Goal: Task Accomplishment & Management: Manage account settings

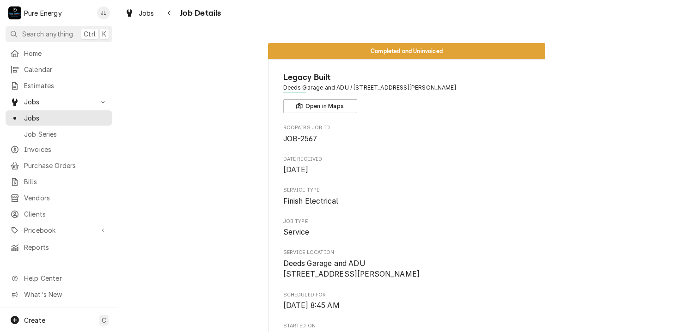
scroll to position [839, 0]
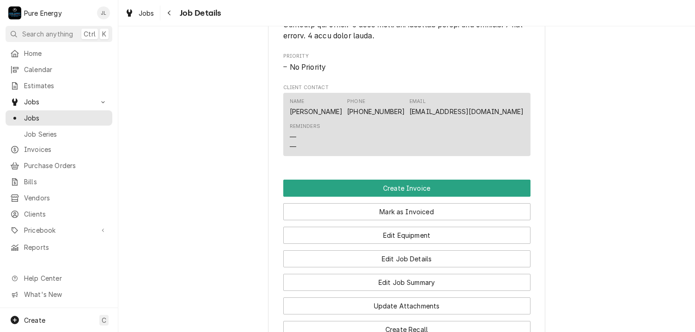
click at [61, 55] on span "Home" at bounding box center [66, 54] width 84 height 10
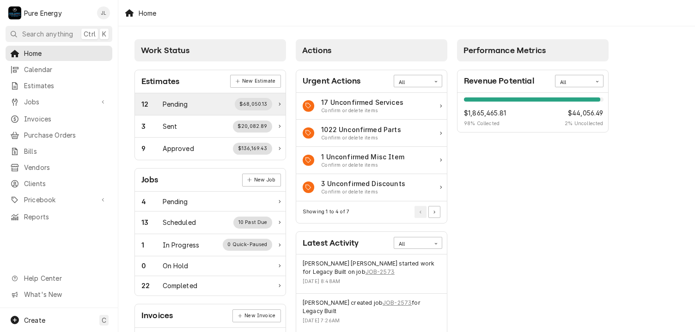
click at [188, 102] on div "Pending" at bounding box center [175, 104] width 25 height 10
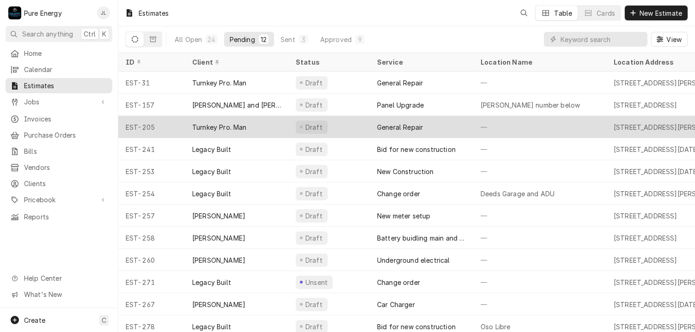
scroll to position [11, 0]
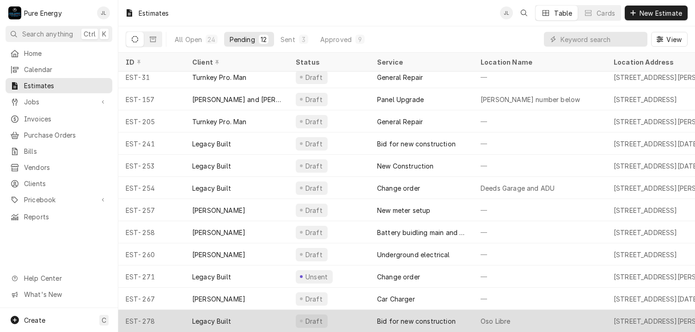
click at [579, 310] on div "Oso Libre" at bounding box center [539, 321] width 133 height 22
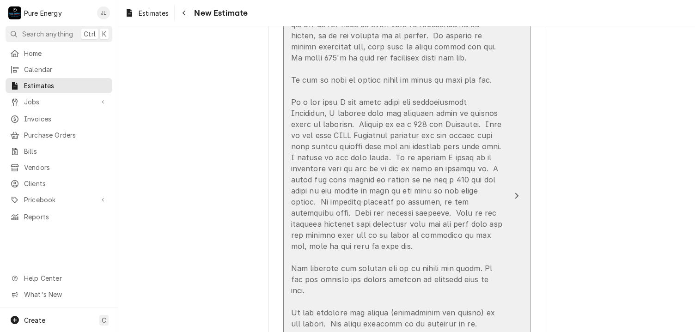
scroll to position [1155, 0]
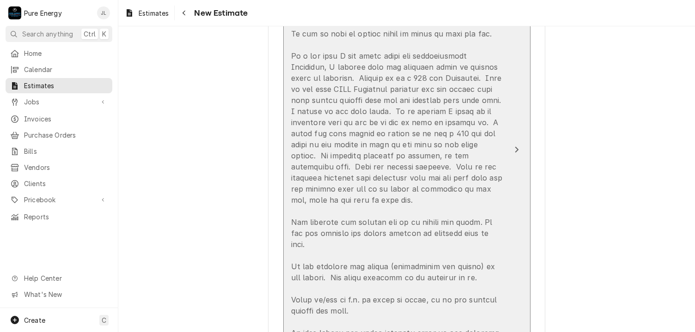
click at [426, 200] on div "Update Line Item" at bounding box center [397, 183] width 212 height 687
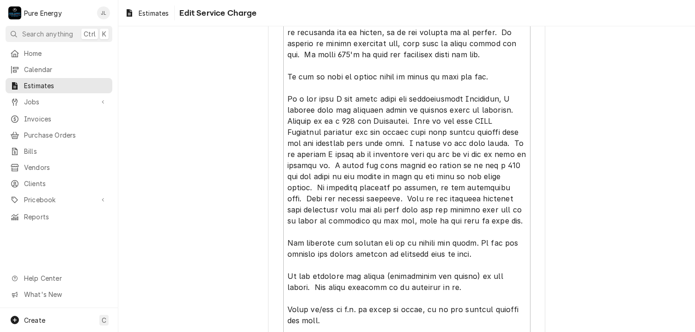
scroll to position [462, 0]
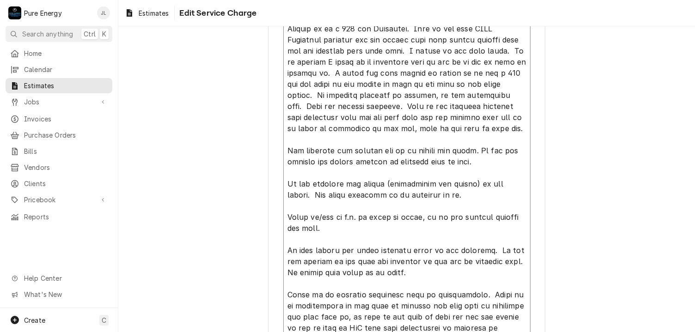
click at [301, 118] on textarea "Service Summary ( optional )" at bounding box center [406, 133] width 247 height 629
type textarea "x"
type textarea "This bid is for the addition to the existing home. As per plans sent to us, thi…"
type textarea "x"
type textarea "This bid is for the addition to the existing home. As per plans sent to us, thi…"
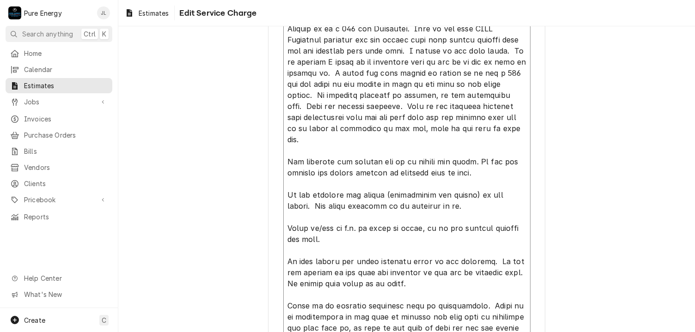
type textarea "x"
type textarea "This bid is for the addition to the existing home. As per plans sent to us, thi…"
type textarea "x"
type textarea "This bid is for the addition to the existing home. As per plans sent to us, thi…"
type textarea "x"
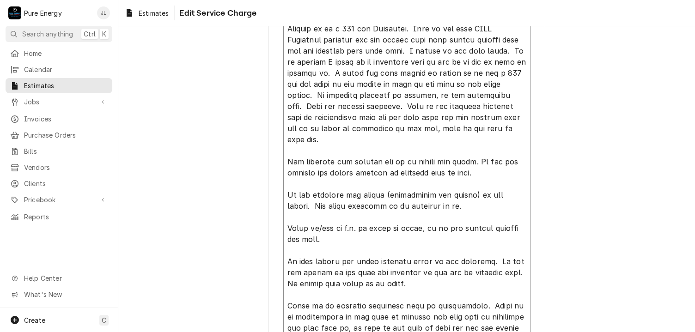
type textarea "This bid is for the addition to the existing home. As per plans sent to us, thi…"
type textarea "x"
type textarea "This bid is for the addition to the existing home. As per plans sent to us, thi…"
type textarea "x"
type textarea "This bid is for the addition to the existing home. As per plans sent to us, thi…"
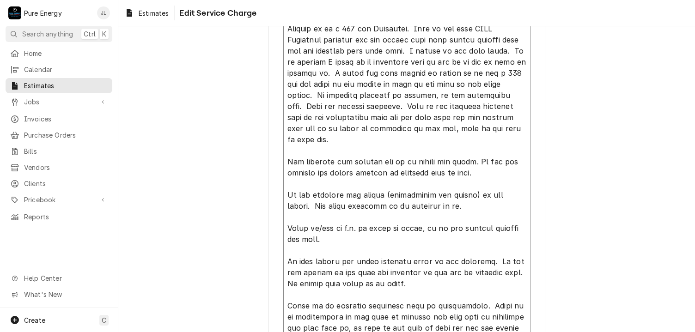
type textarea "x"
type textarea "This bid is for the addition to the existing home. As per plans sent to us, thi…"
type textarea "x"
type textarea "This bid is for the addition to the existing home. As per plans sent to us, thi…"
type textarea "x"
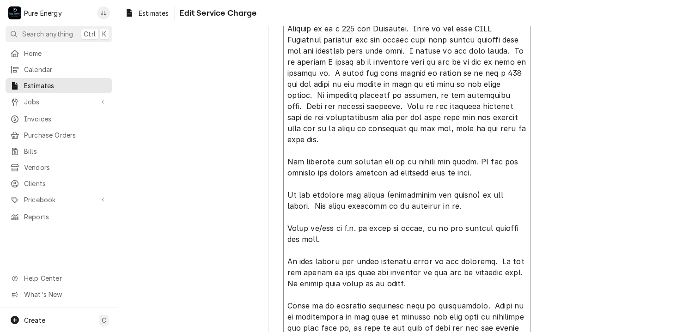
type textarea "This bid is for the addition to the existing home. As per plans sent to us, thi…"
type textarea "x"
type textarea "This bid is for the addition to the existing home. As per plans sent to us, thi…"
type textarea "x"
type textarea "This bid is for the addition to the existing home. As per plans sent to us, thi…"
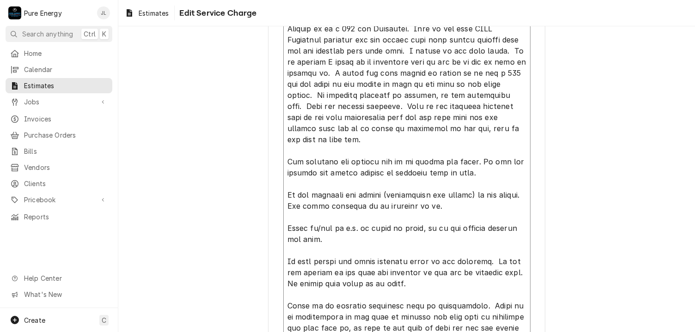
type textarea "x"
type textarea "This bid is for the addition to the existing home. As per plans sent to us, thi…"
type textarea "x"
type textarea "This bid is for the addition to the existing home. As per plans sent to us, thi…"
type textarea "x"
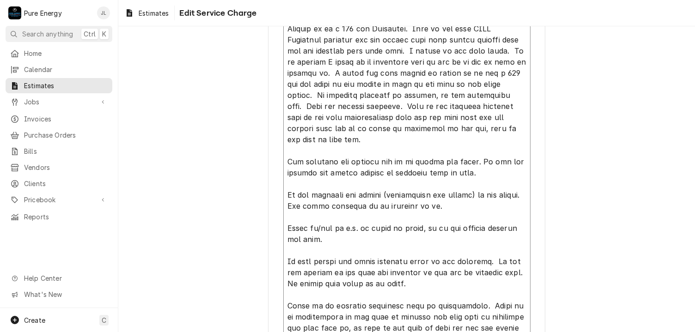
type textarea "This bid is for the addition to the existing home. As per plans sent to us, thi…"
type textarea "x"
type textarea "This bid is for the addition to the existing home. As per plans sent to us, thi…"
type textarea "x"
type textarea "This bid is for the addition to the existing home. As per plans sent to us, thi…"
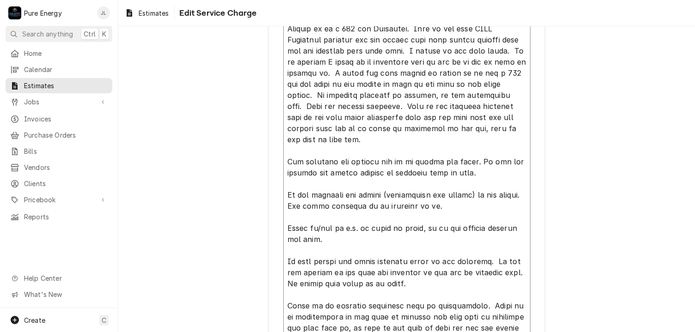
type textarea "x"
type textarea "This bid is for the addition to the existing home. As per plans sent to us, thi…"
type textarea "x"
type textarea "This bid is for the addition to the existing home. As per plans sent to us, thi…"
type textarea "x"
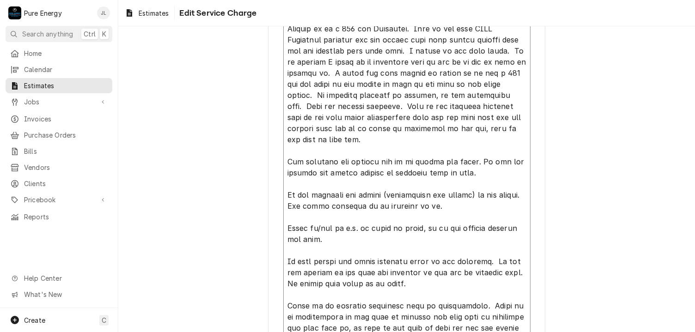
type textarea "This bid is for the addition to the existing home. As per plans sent to us, thi…"
type textarea "x"
type textarea "This bid is for the addition to the existing home. As per plans sent to us, thi…"
type textarea "x"
type textarea "This bid is for the addition to the existing home. As per plans sent to us, thi…"
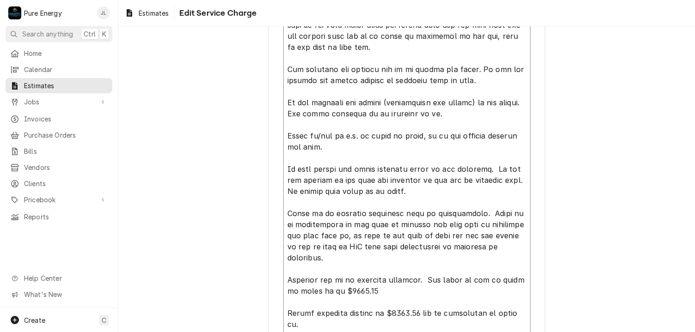
scroll to position [600, 0]
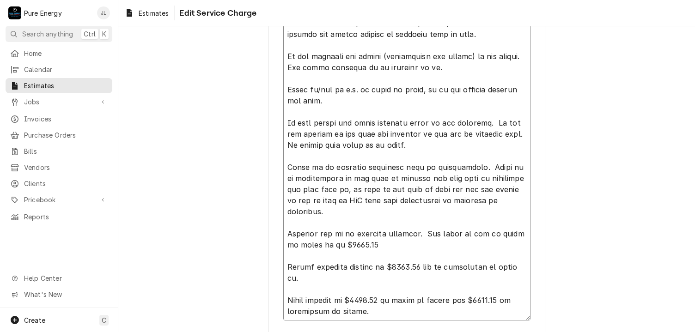
click at [349, 107] on textarea "Service Summary ( optional )" at bounding box center [406, 1] width 247 height 640
click at [292, 102] on textarea "Service Summary ( optional )" at bounding box center [406, 1] width 247 height 640
type textarea "x"
type textarea "This bid is for the addition to the existing home. As per plans sent to us, thi…"
type textarea "x"
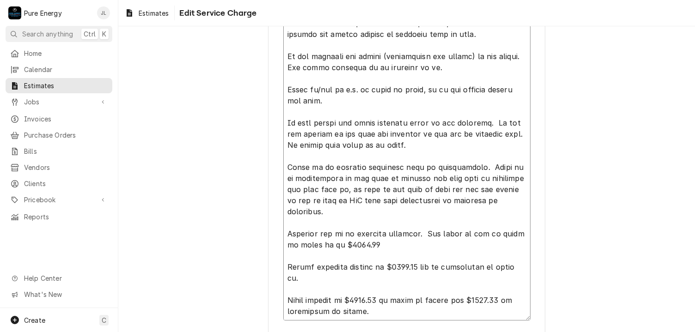
type textarea "This bid is for the addition to the existing home. As per plans sent to us, thi…"
type textarea "x"
type textarea "This bid is for the addition to the existing home. As per plans sent to us, thi…"
type textarea "x"
type textarea "This bid is for the addition to the existing home. As per plans sent to us, thi…"
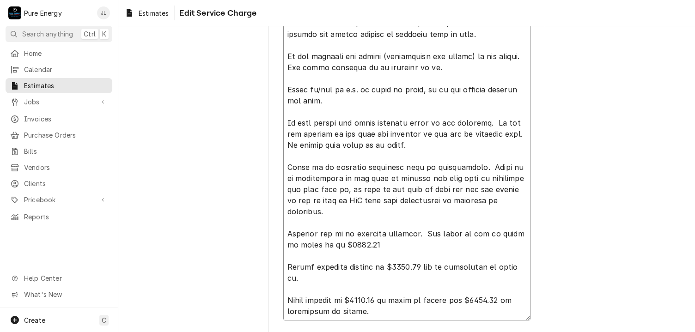
type textarea "x"
type textarea "This bid is for the addition to the existing home. As per plans sent to us, thi…"
click at [464, 90] on textarea "Service Summary ( optional )" at bounding box center [406, 1] width 247 height 640
type textarea "x"
type textarea "This bid is for the addition to the existing home. As per plans sent to us, thi…"
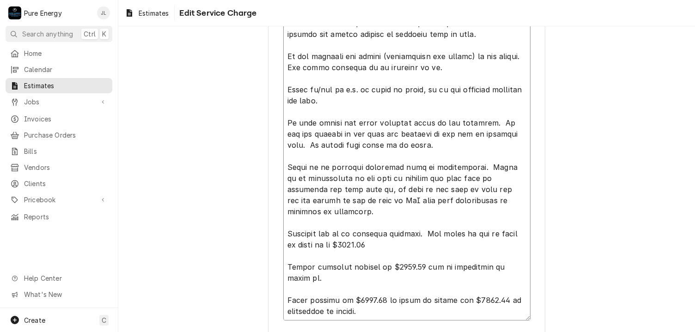
type textarea "x"
type textarea "This bid is for the addition to the existing home. As per plans sent to us, thi…"
type textarea "x"
type textarea "This bid is for the addition to the existing home. As per plans sent to us, thi…"
type textarea "x"
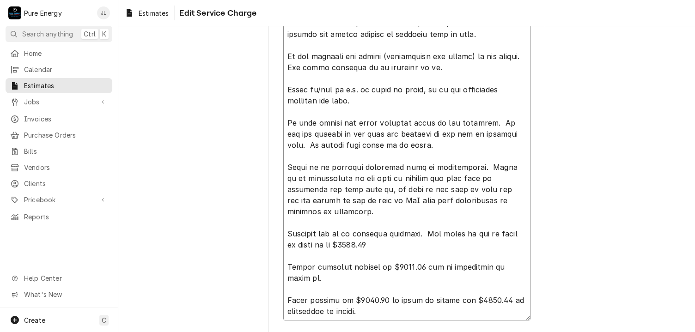
type textarea "This bid is for the addition to the existing home. As per plans sent to us, thi…"
type textarea "x"
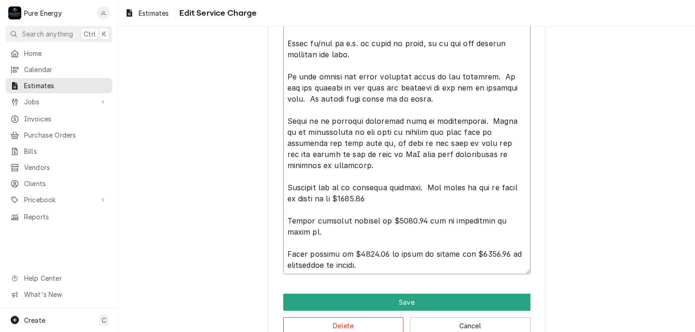
scroll to position [668, 0]
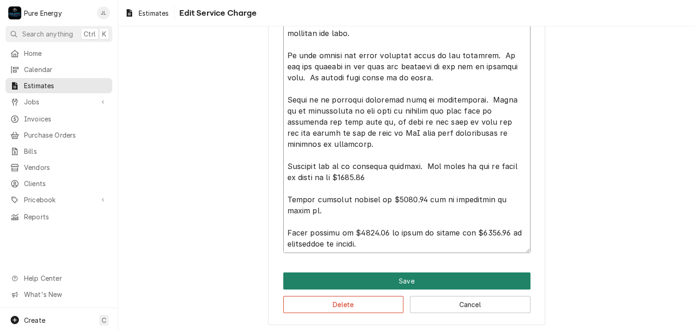
type textarea "This bid is for the addition to the existing home. As per plans sent to us, thi…"
click at [438, 278] on button "Save" at bounding box center [406, 281] width 247 height 17
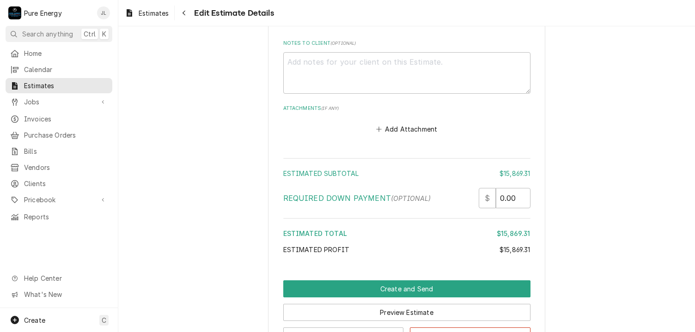
scroll to position [6719, 0]
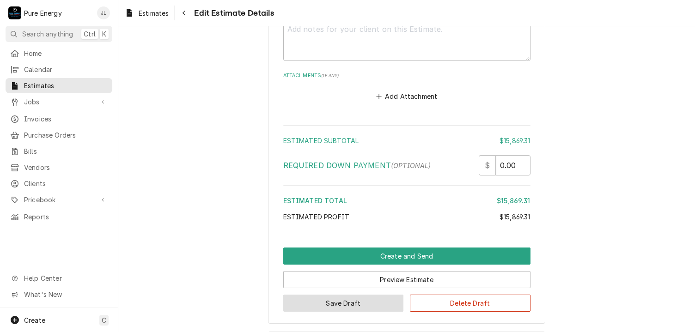
click at [353, 295] on button "Save Draft" at bounding box center [343, 303] width 121 height 17
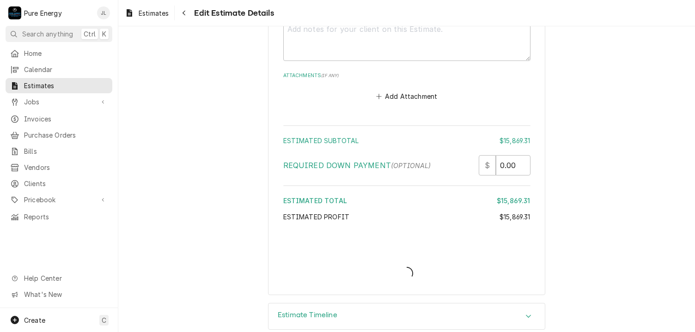
scroll to position [6691, 0]
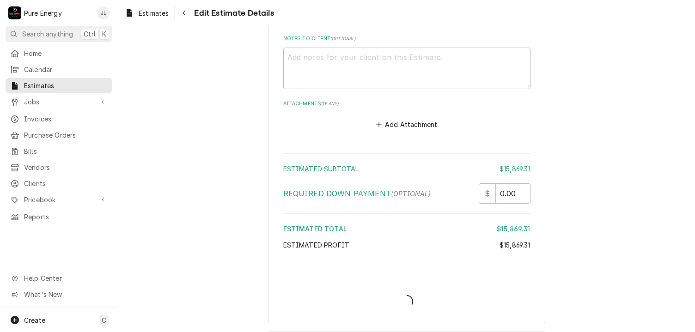
type textarea "x"
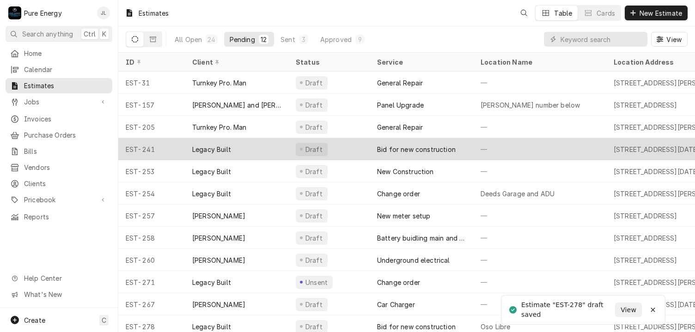
scroll to position [11, 0]
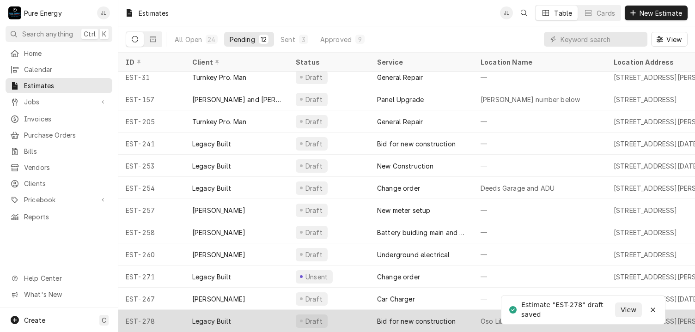
click at [349, 316] on div "Draft" at bounding box center [328, 321] width 81 height 22
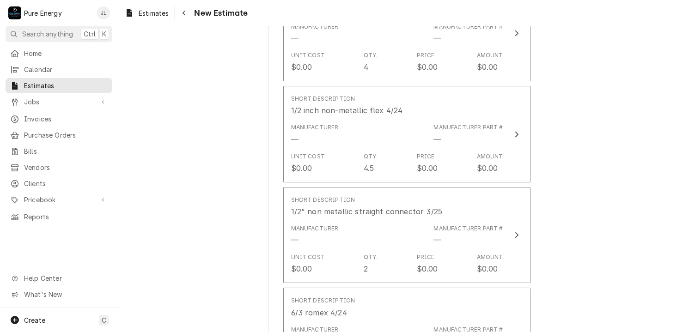
scroll to position [6719, 0]
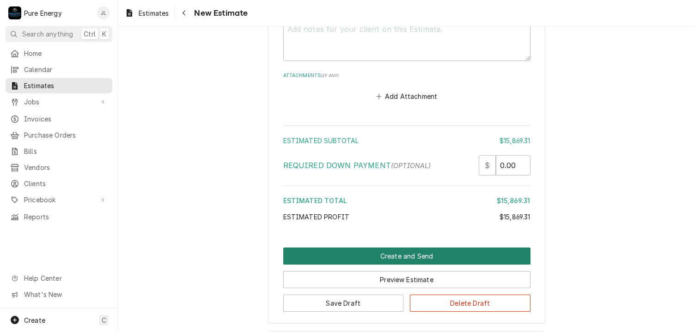
click at [421, 248] on button "Create and Send" at bounding box center [406, 256] width 247 height 17
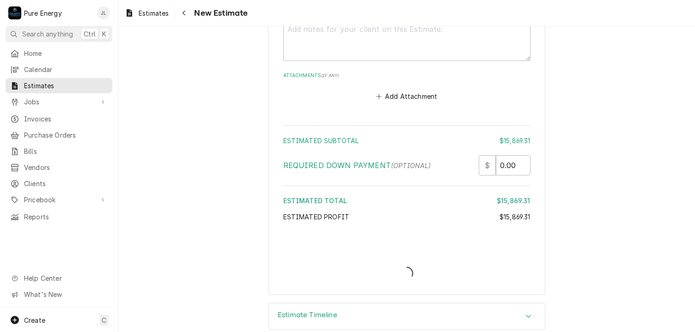
scroll to position [6691, 0]
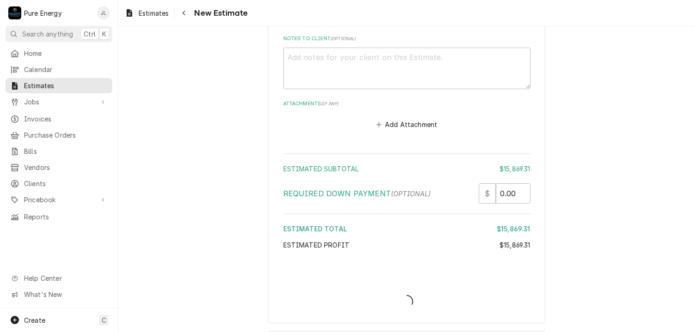
type textarea "x"
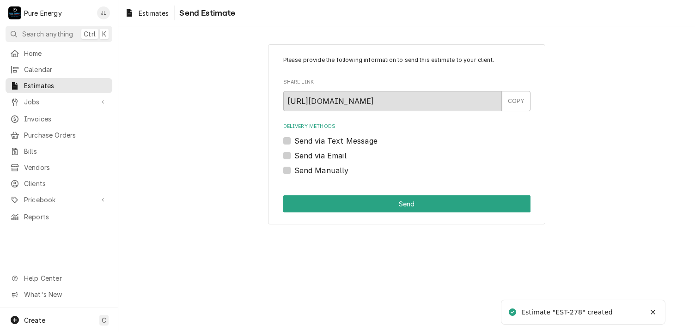
click at [294, 168] on label "Send Manually" at bounding box center [321, 170] width 55 height 11
click at [294, 168] on input "Send Manually" at bounding box center [417, 175] width 247 height 20
checkbox input "true"
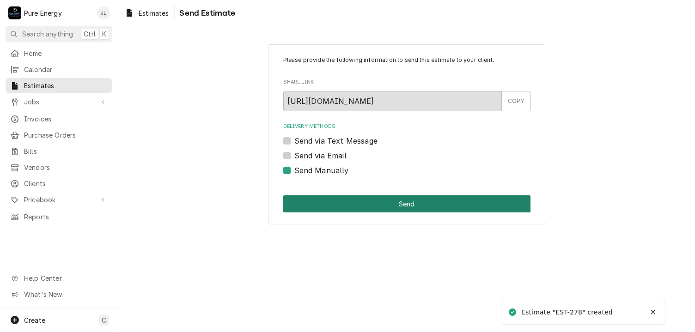
click at [348, 202] on button "Send" at bounding box center [406, 203] width 247 height 17
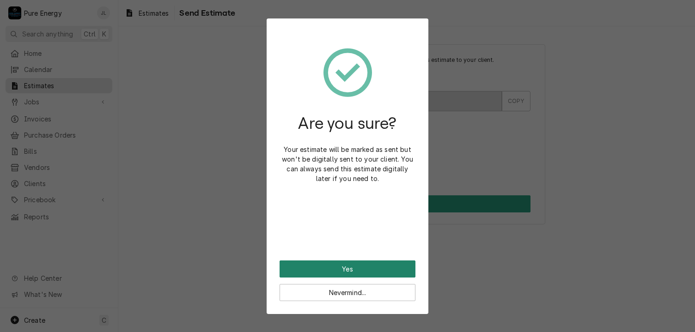
click at [344, 262] on button "Yes" at bounding box center [347, 269] width 136 height 17
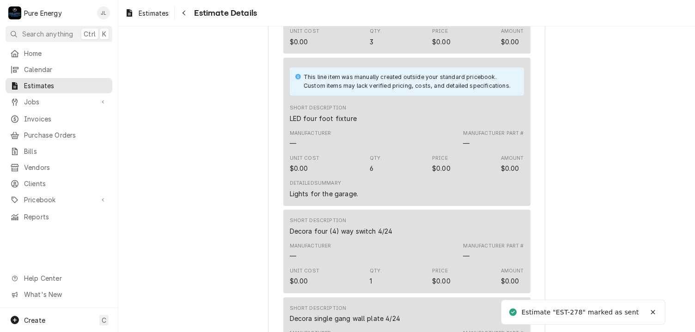
scroll to position [5330, 0]
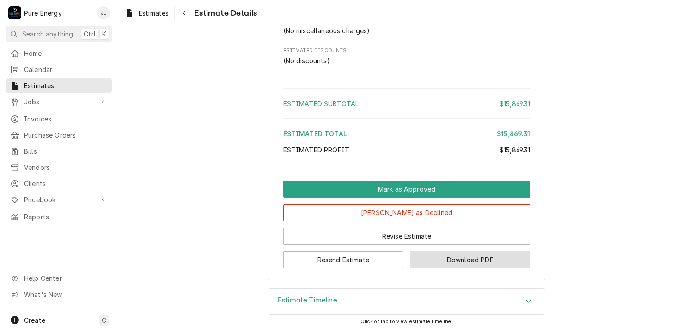
click at [443, 265] on button "Download PDF" at bounding box center [470, 259] width 121 height 17
